Goal: Transaction & Acquisition: Purchase product/service

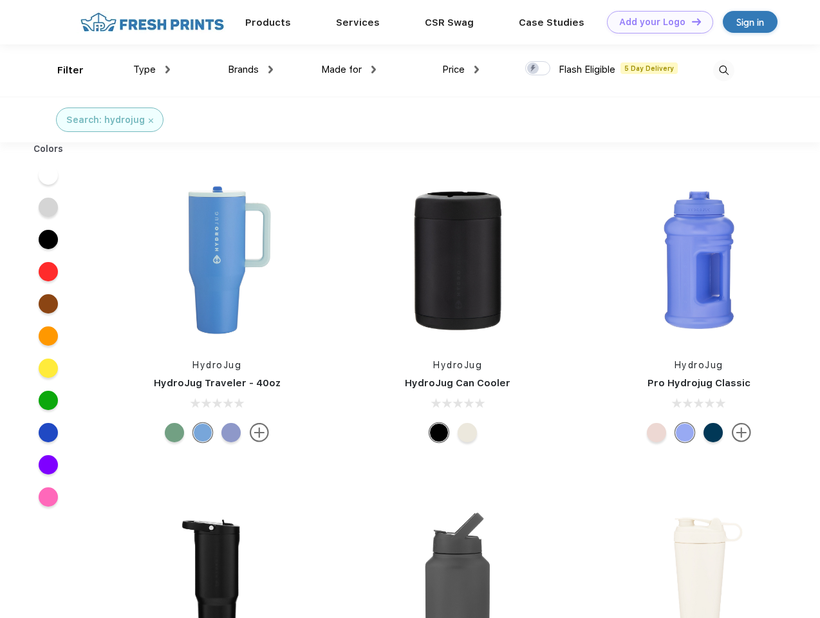
click at [655, 22] on link "Add your Logo Design Tool" at bounding box center [660, 22] width 106 height 23
click at [0, 0] on div "Design Tool" at bounding box center [0, 0] width 0 height 0
click at [691, 21] on link "Add your Logo Design Tool" at bounding box center [660, 22] width 106 height 23
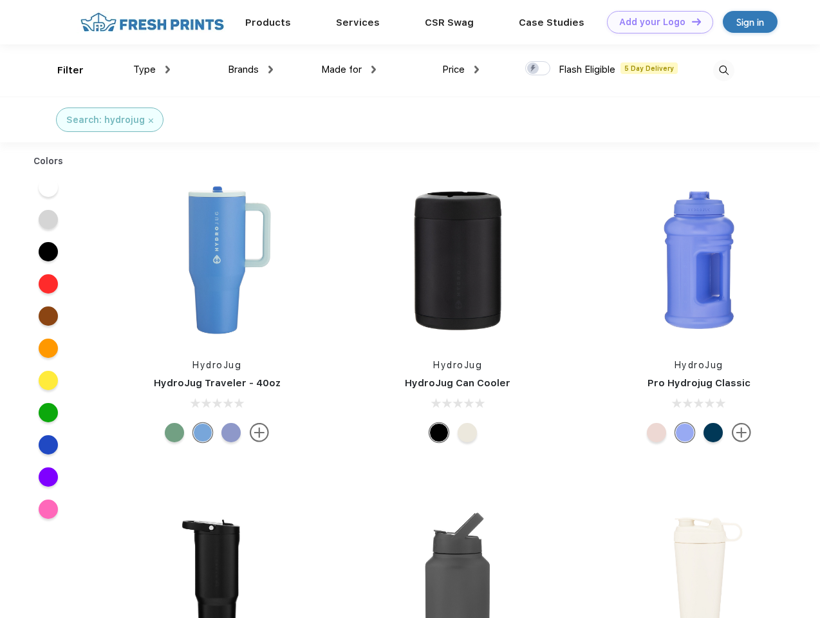
click at [62, 70] on div "Filter" at bounding box center [70, 70] width 26 height 15
click at [152, 70] on span "Type" at bounding box center [144, 70] width 23 height 12
click at [250, 70] on span "Brands" at bounding box center [243, 70] width 31 height 12
click at [349, 70] on span "Made for" at bounding box center [341, 70] width 41 height 12
click at [461, 70] on span "Price" at bounding box center [453, 70] width 23 height 12
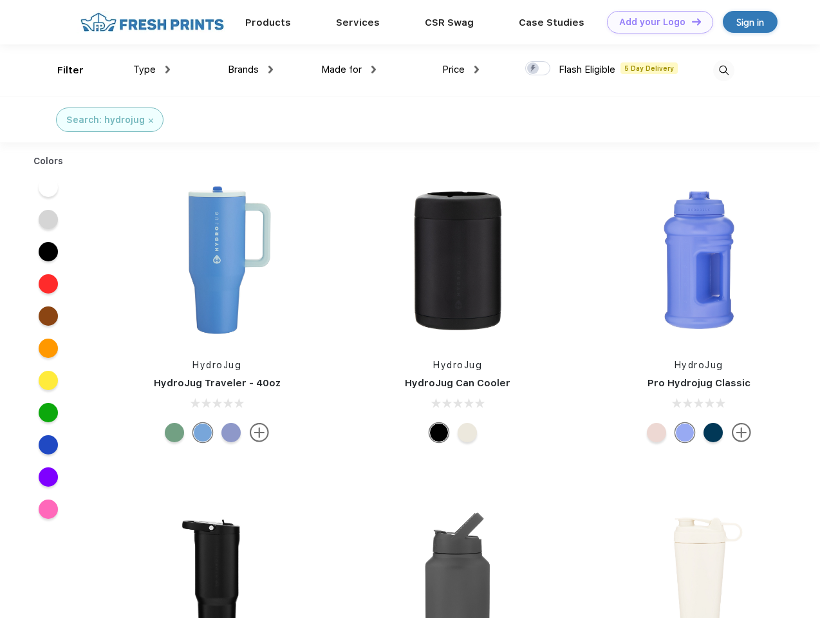
click at [538, 69] on div at bounding box center [537, 68] width 25 height 14
click at [534, 69] on input "checkbox" at bounding box center [529, 65] width 8 height 8
click at [723, 70] on img at bounding box center [723, 70] width 21 height 21
